Goal: Information Seeking & Learning: Learn about a topic

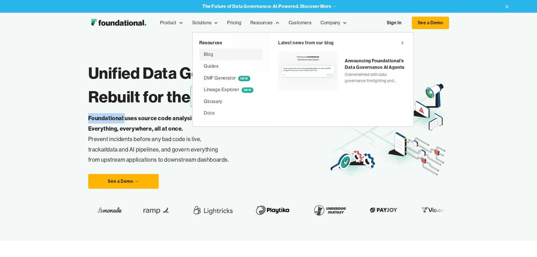
click at [204, 54] on div "Blog" at bounding box center [208, 54] width 9 height 7
